Goal: Information Seeking & Learning: Learn about a topic

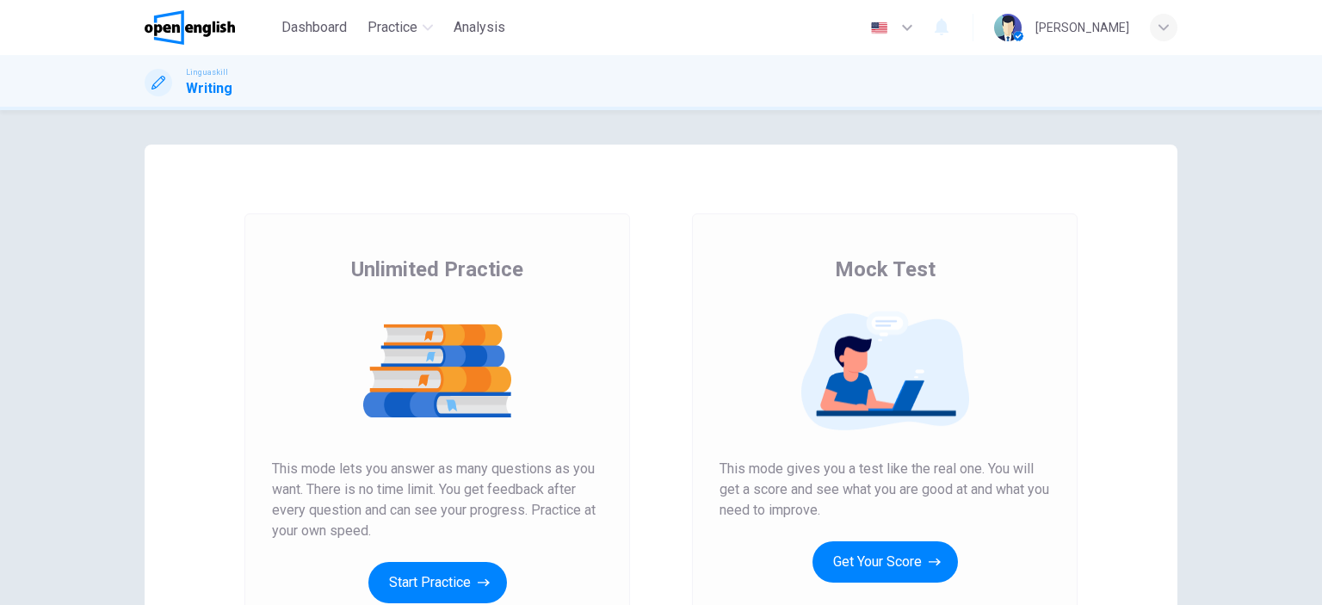
scroll to position [2, 0]
click at [654, 270] on div "Unlimited Practice This mode lets you answer as many questions as you want. The…" at bounding box center [436, 443] width 447 height 460
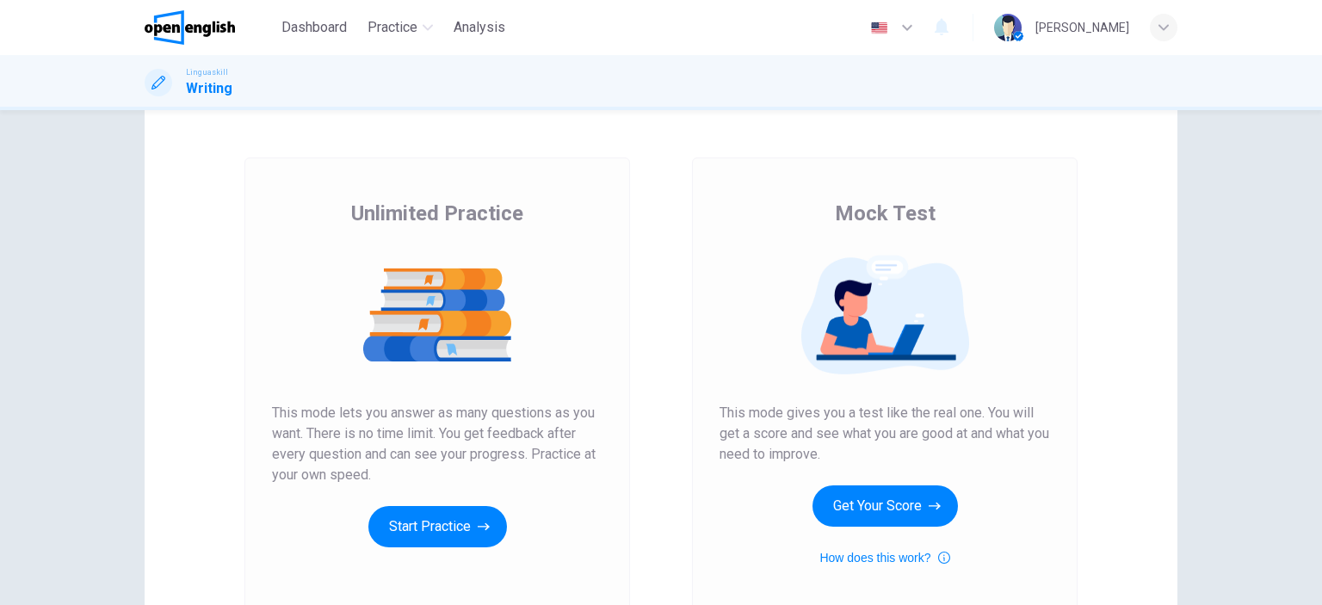
scroll to position [110, 0]
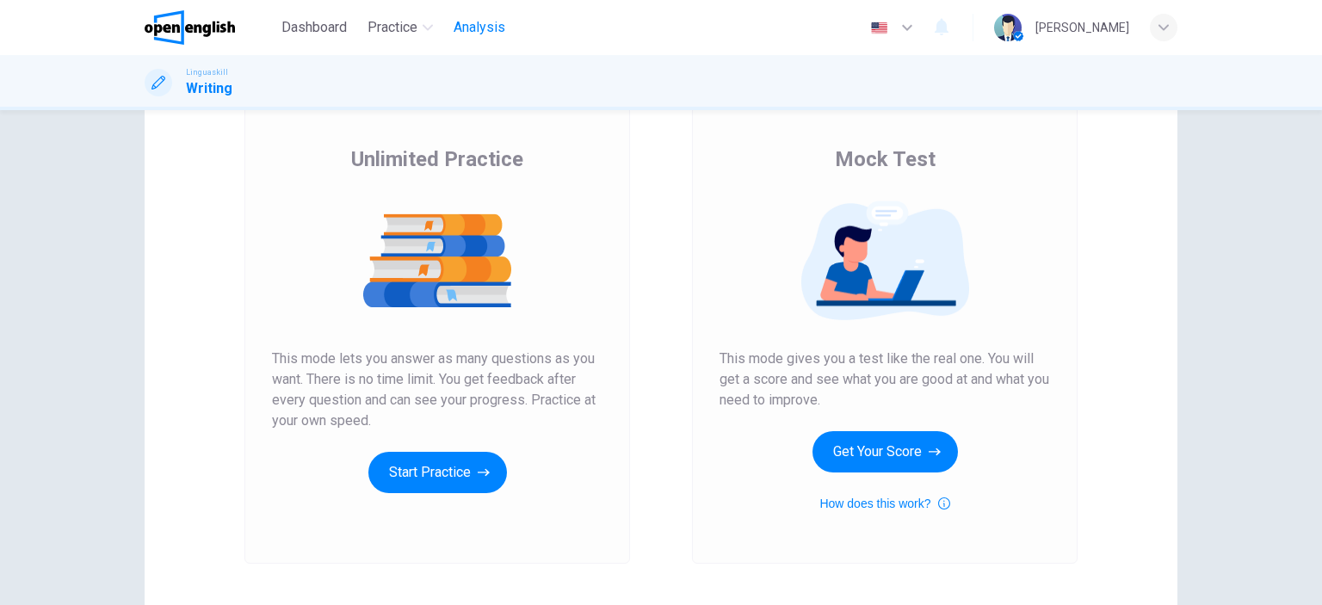
click at [478, 26] on span "Analysis" at bounding box center [480, 27] width 52 height 21
